Goal: Obtain resource: Obtain resource

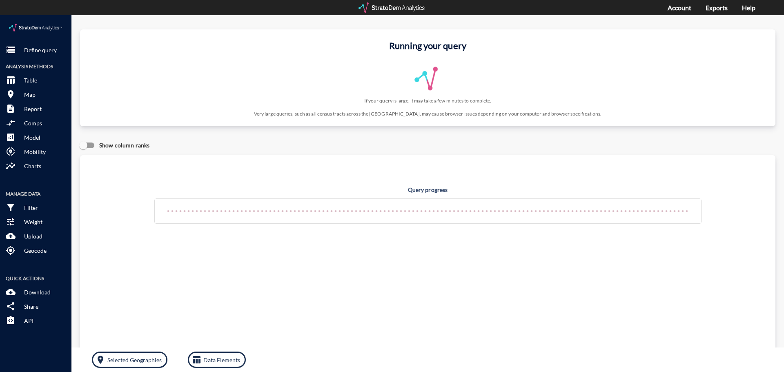
click div "Query progress Home value estimates modeled in part using aggregate data provid…"
click p "Define query"
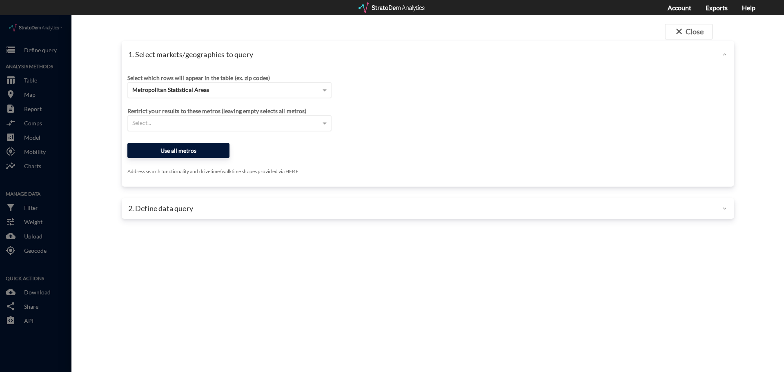
click button "Use all metros"
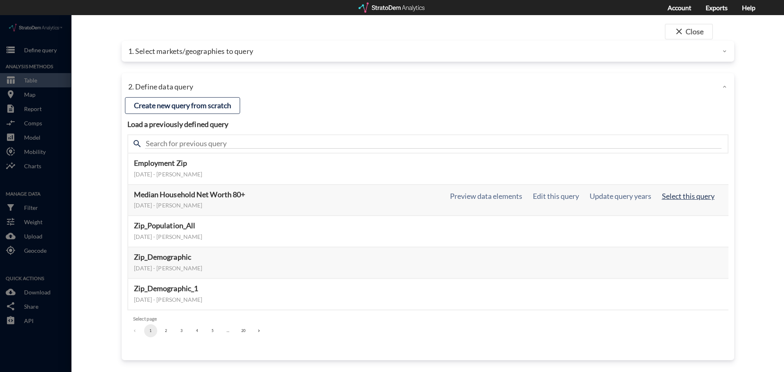
click button "Select this query"
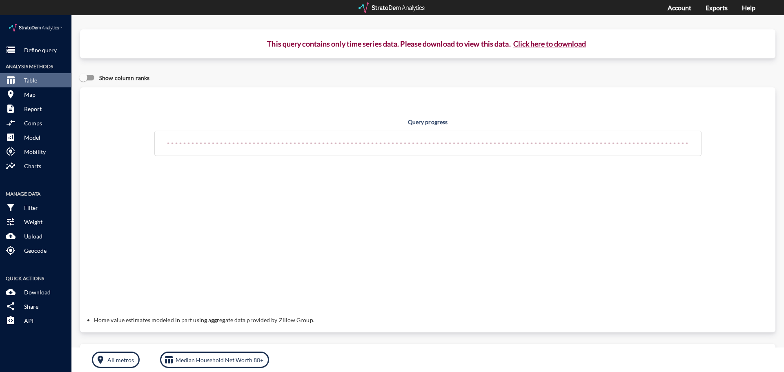
click p "This query contains only time series data. Please download to view this data. C…"
click button "Click here to download"
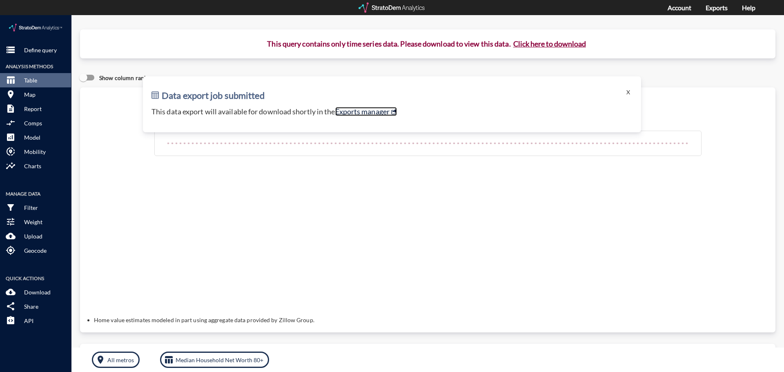
click link "Exports manager"
click button "X"
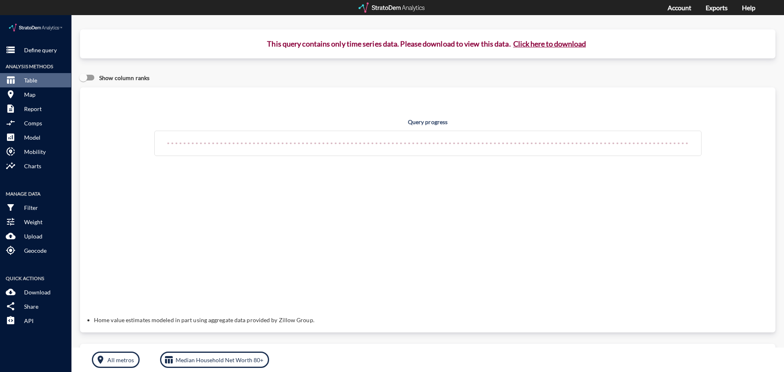
click div "Query progress Home value estimates modeled in part using aggregate data provid…"
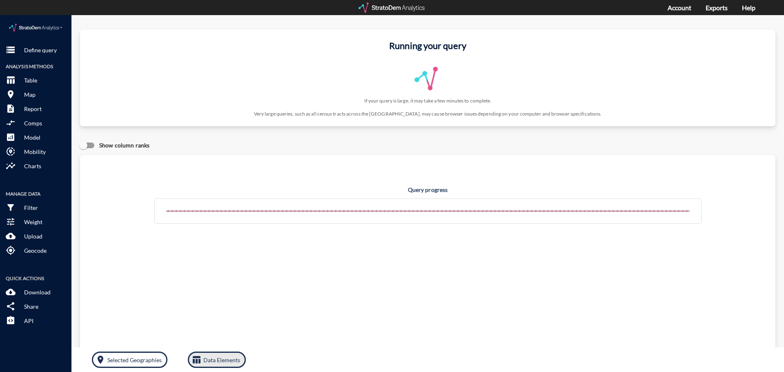
click p "Data Elements"
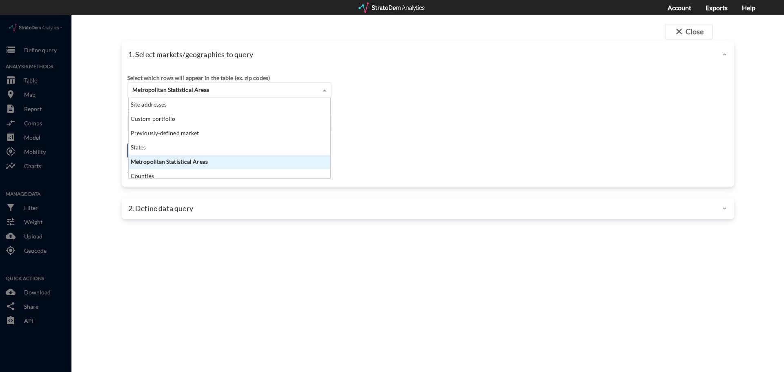
click div "Metropolitan Statistical Areas"
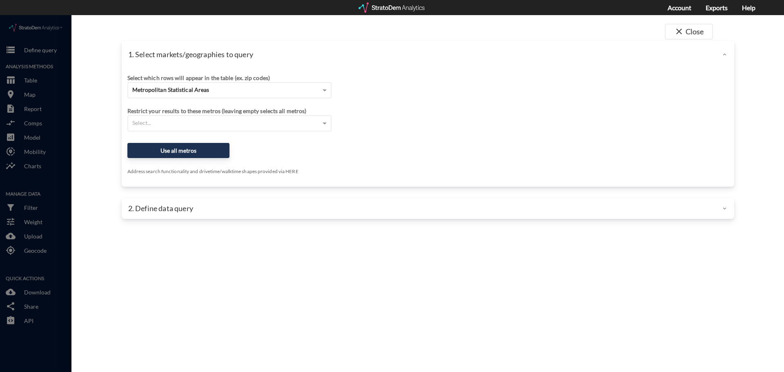
click div "Select which rows will appear in the table (ex. zip codes) Metropolitan Statist…"
click div "Select..."
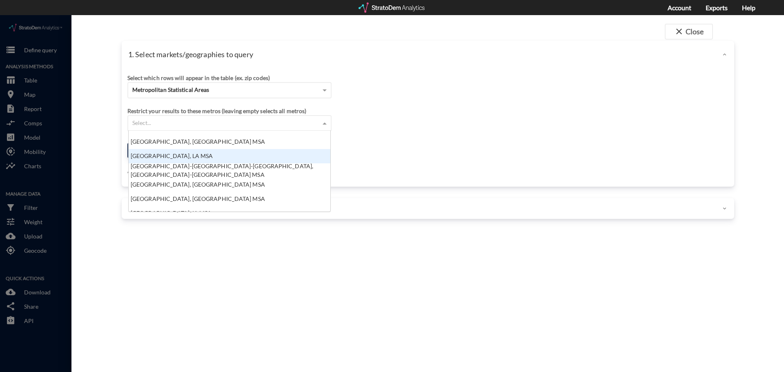
scroll to position [82, 0]
click div "Allentown-Bethlehem-Easton, PA-NJ MSA"
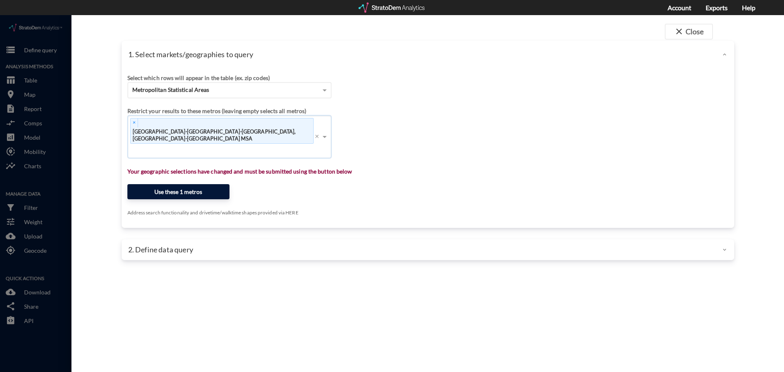
click button "Use these 1 metros"
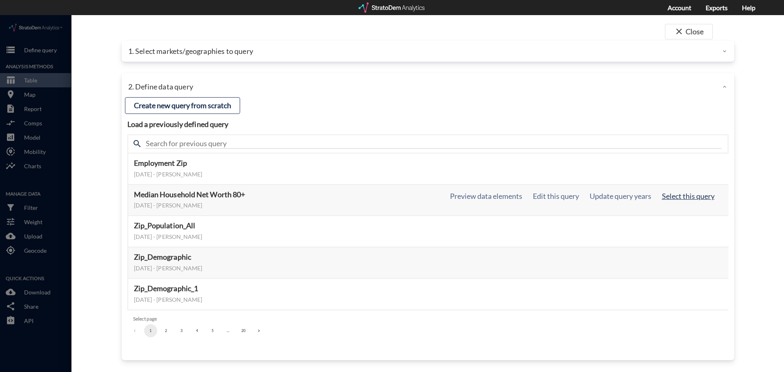
click button "Select this query"
